Goal: Information Seeking & Learning: Learn about a topic

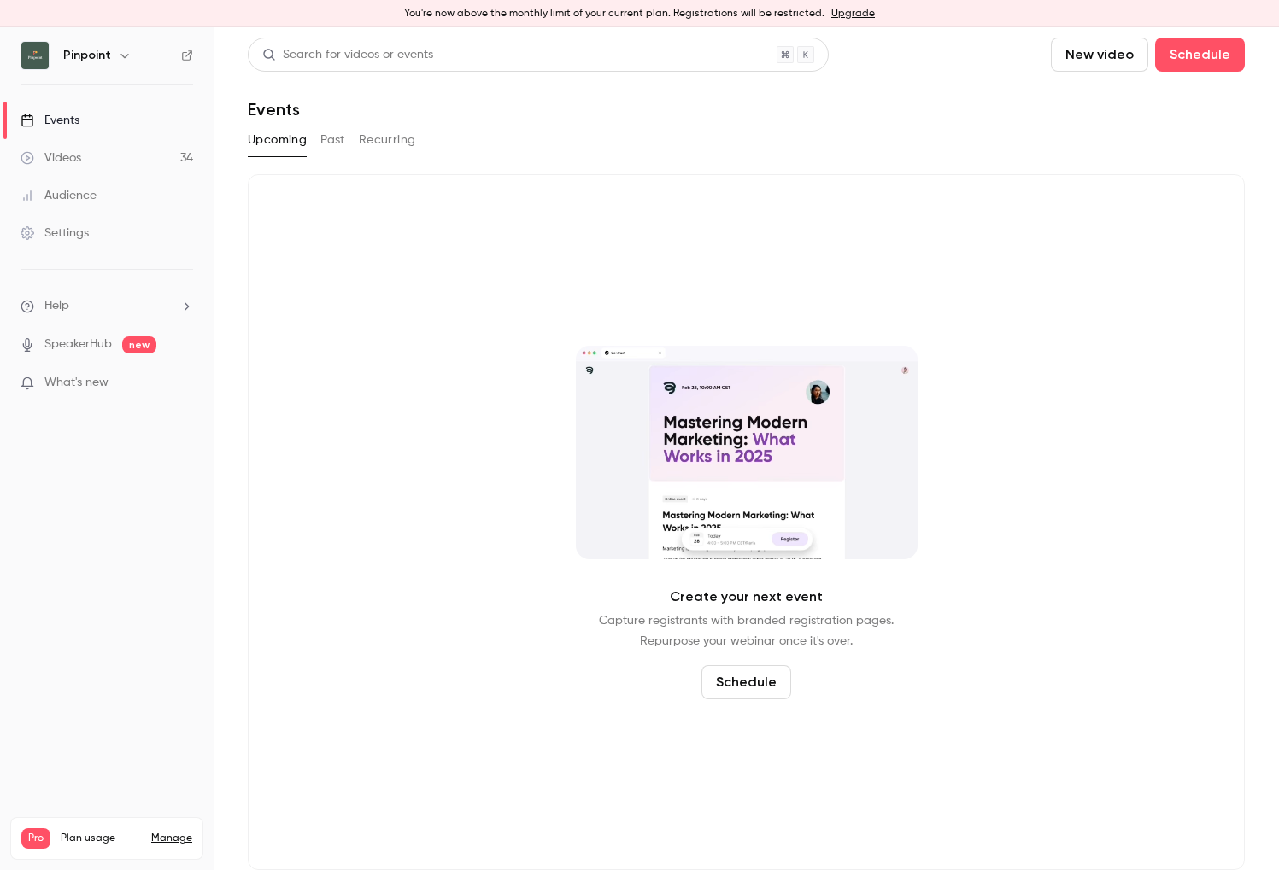
click at [79, 162] on div "Videos" at bounding box center [50, 157] width 61 height 17
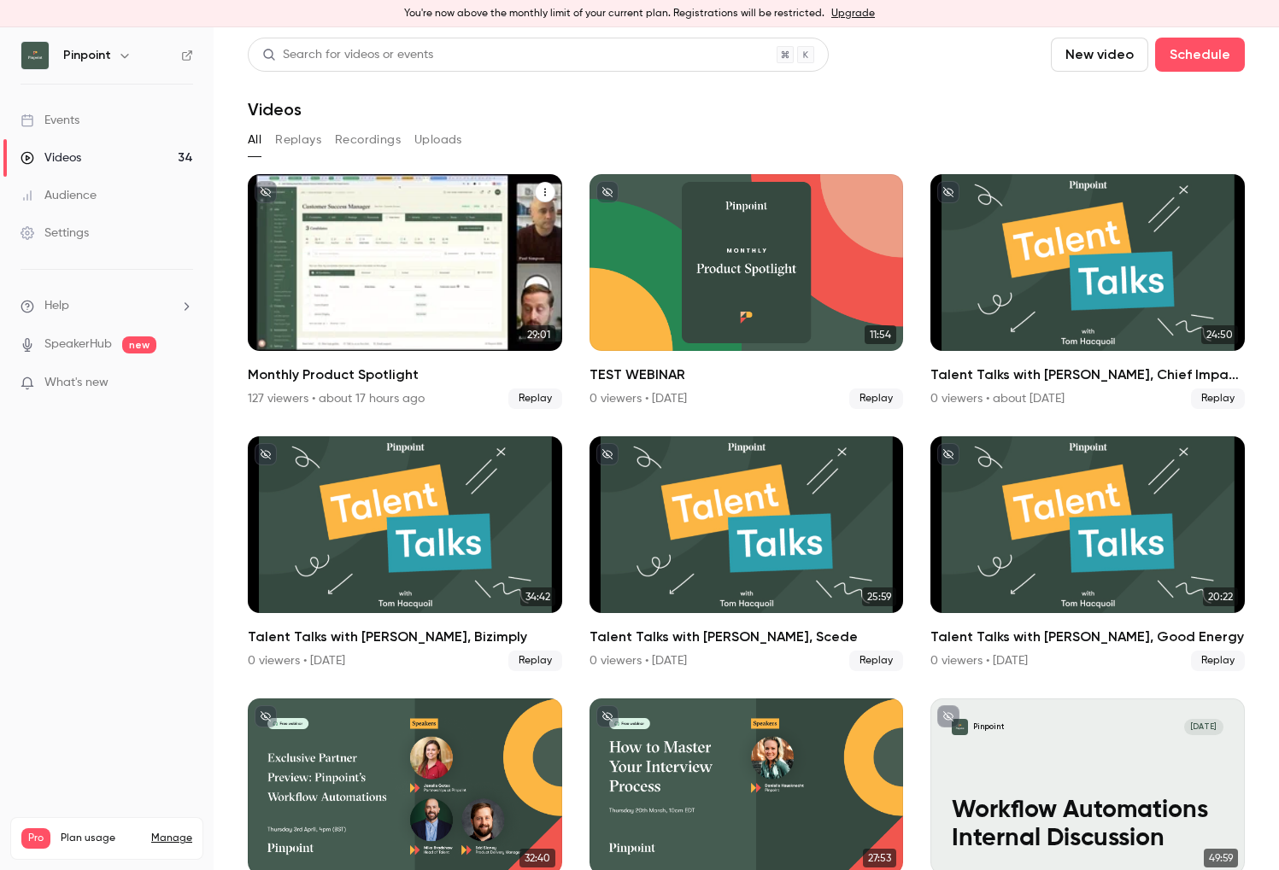
click at [541, 190] on icon "Monthly Product Spotlight" at bounding box center [545, 192] width 10 height 10
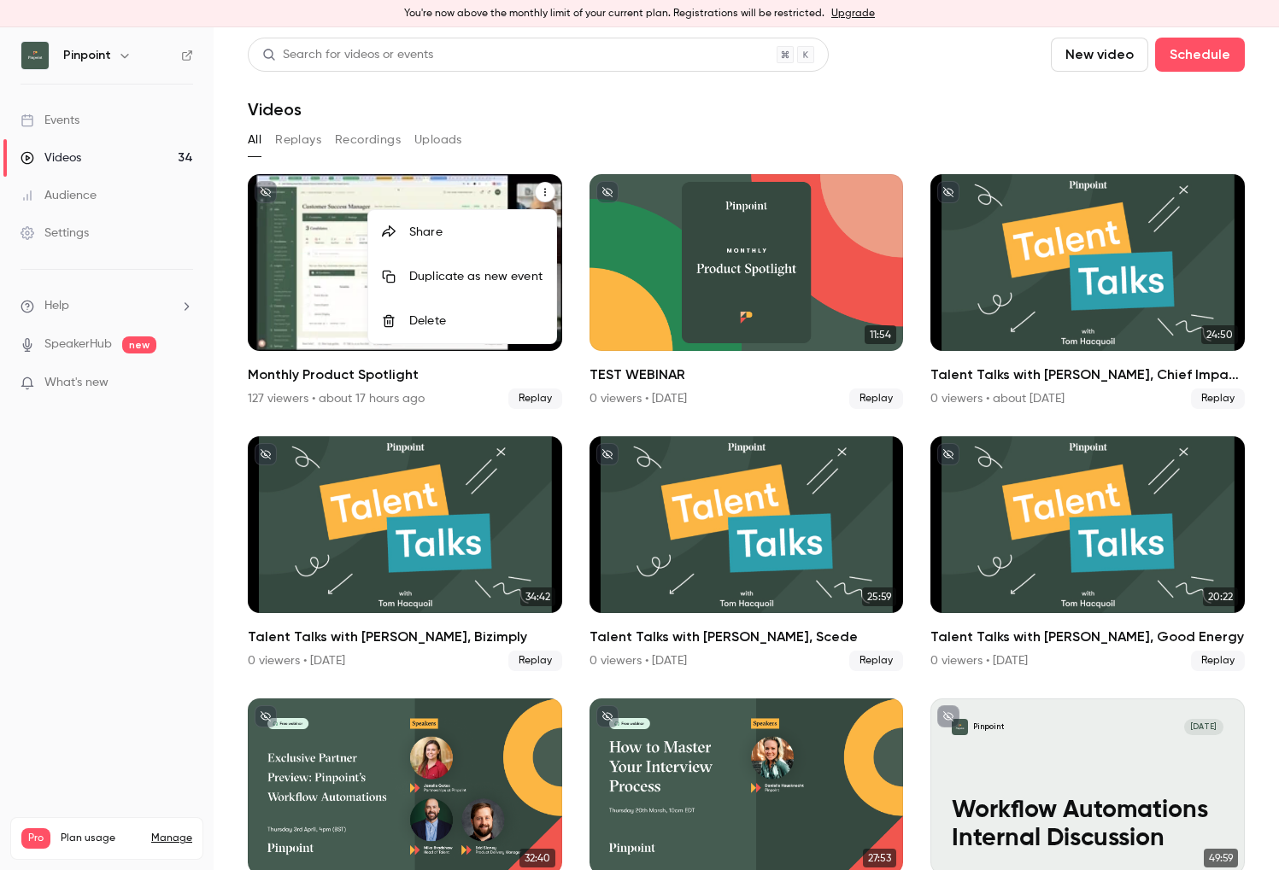
click at [459, 191] on div at bounding box center [639, 435] width 1279 height 870
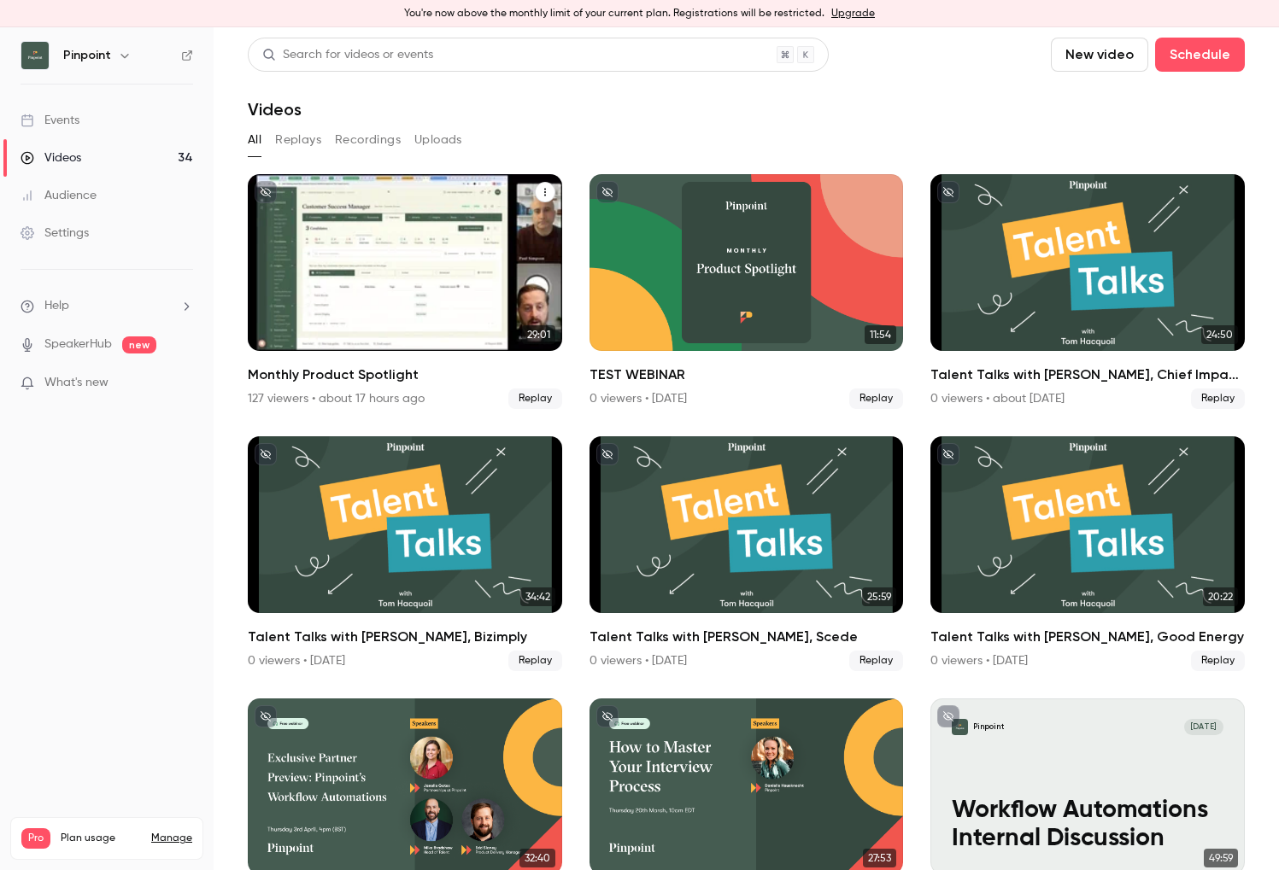
click at [386, 215] on div "Monthly Product Spotlight" at bounding box center [405, 262] width 314 height 177
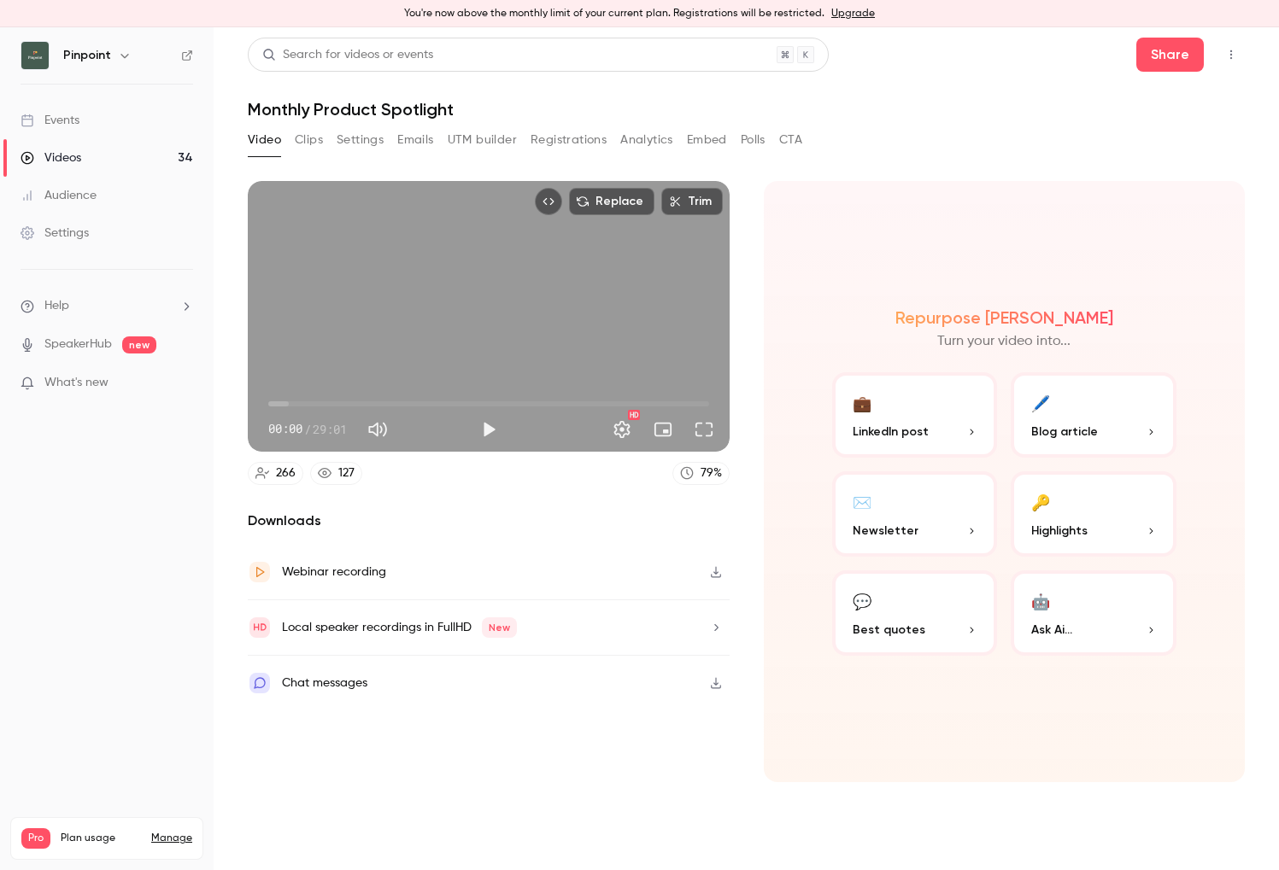
click at [711, 572] on icon "button" at bounding box center [716, 572] width 14 height 12
click at [120, 121] on link "Events" at bounding box center [107, 121] width 214 height 38
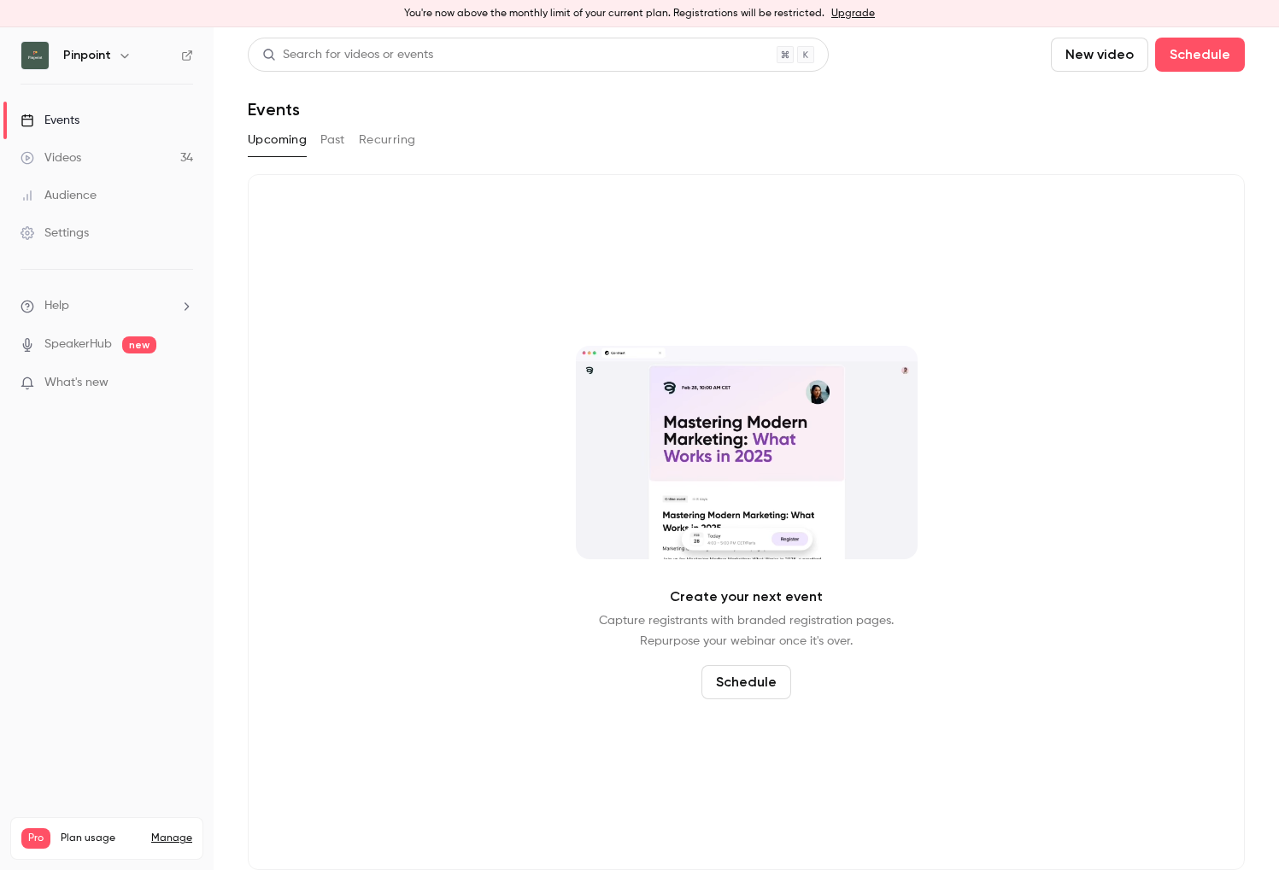
click at [332, 137] on button "Past" at bounding box center [332, 139] width 25 height 27
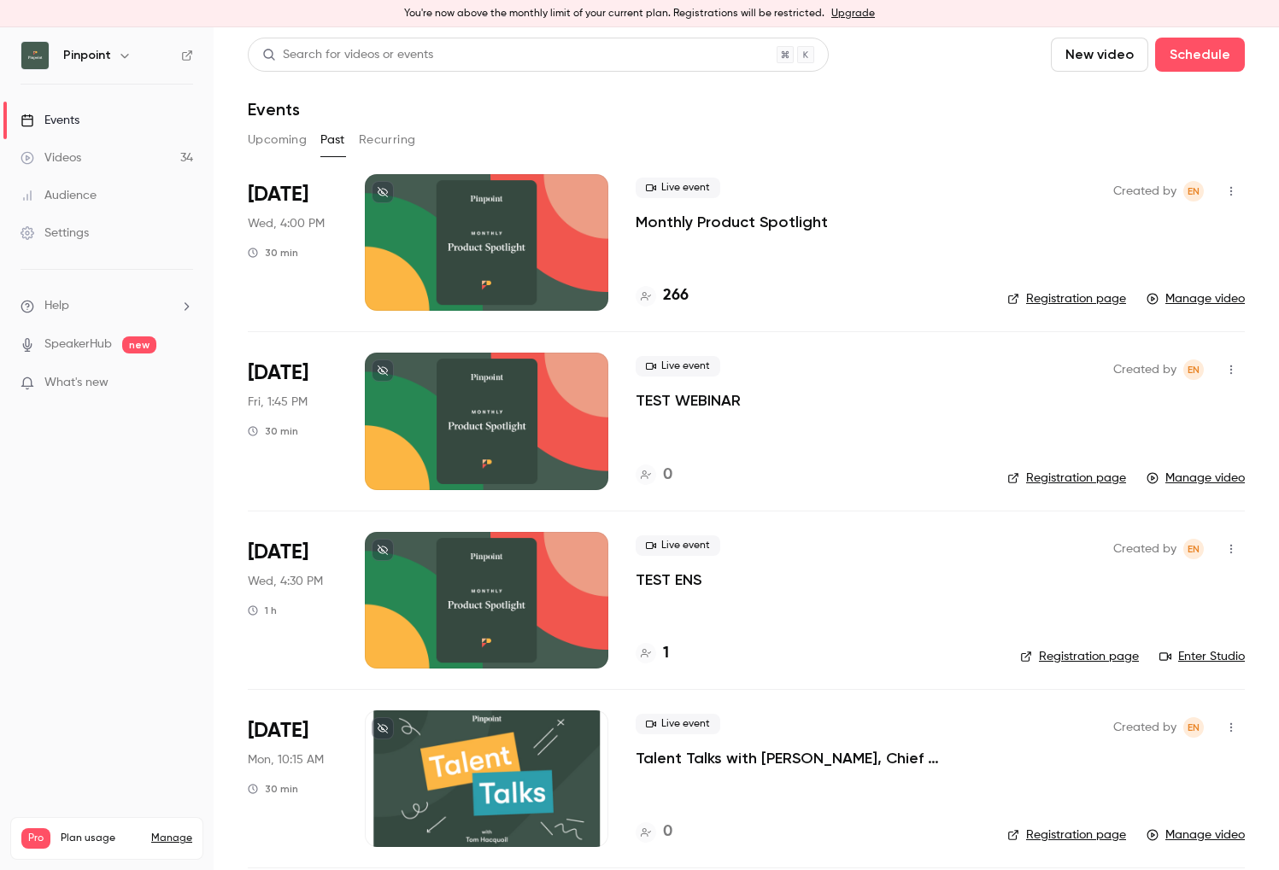
click at [1074, 298] on link "Registration page" at bounding box center [1066, 298] width 119 height 17
